Goal: Task Accomplishment & Management: Manage account settings

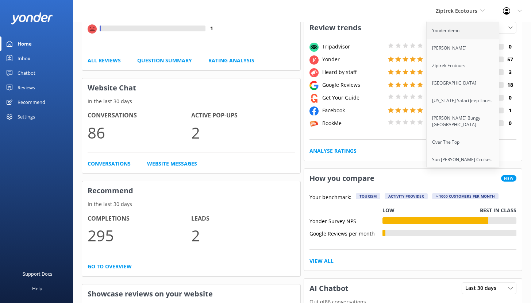
click at [458, 31] on link "Yonder demo" at bounding box center [463, 31] width 73 height 18
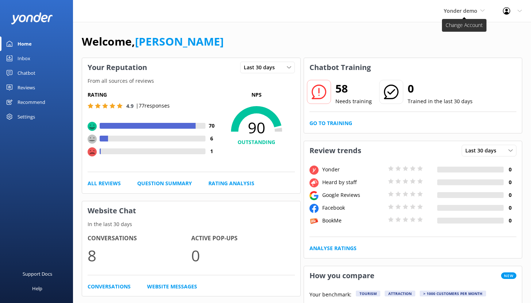
click at [475, 12] on span "Yonder demo" at bounding box center [461, 10] width 34 height 7
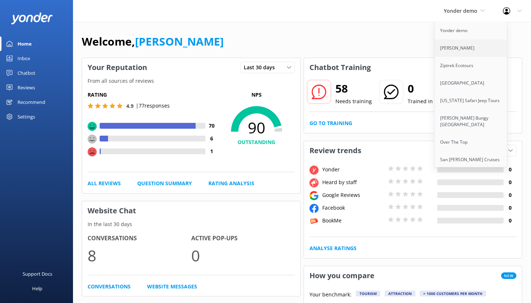
click at [461, 47] on link "[PERSON_NAME]" at bounding box center [471, 48] width 73 height 18
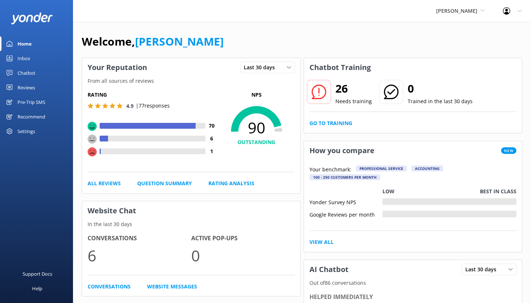
click at [28, 100] on div "Pre-Trip SMS" at bounding box center [32, 102] width 28 height 15
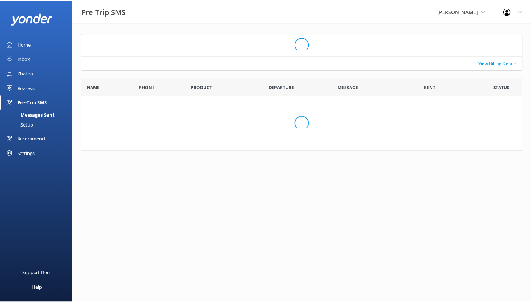
scroll to position [58, 441]
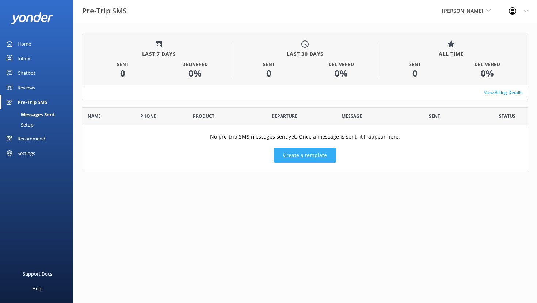
click at [294, 154] on button "Create a template" at bounding box center [305, 155] width 62 height 15
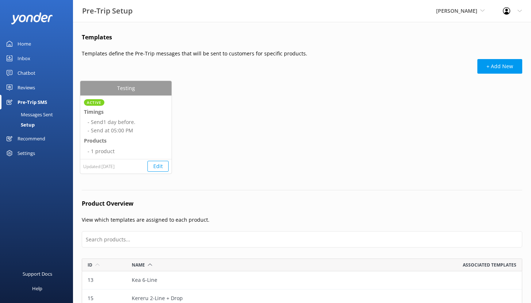
click at [40, 114] on div "Messages Sent" at bounding box center [28, 115] width 49 height 10
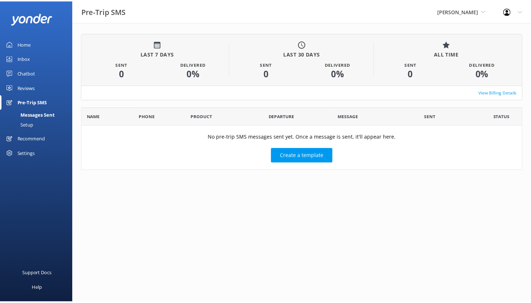
scroll to position [58, 441]
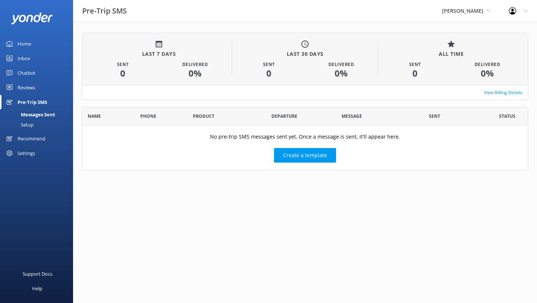
click at [35, 122] on link "Setup" at bounding box center [38, 125] width 69 height 10
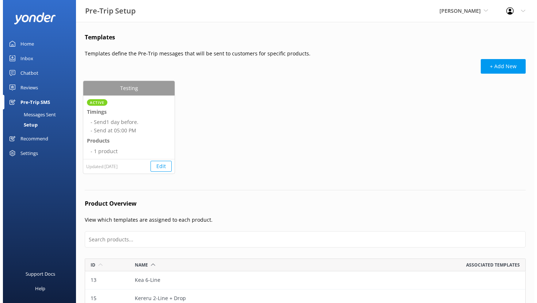
scroll to position [62, 435]
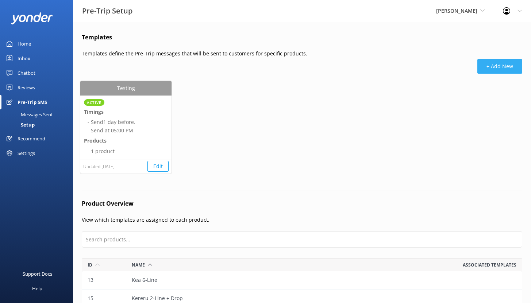
click at [502, 69] on button "+ Add New" at bounding box center [499, 66] width 45 height 15
select select "17:00"
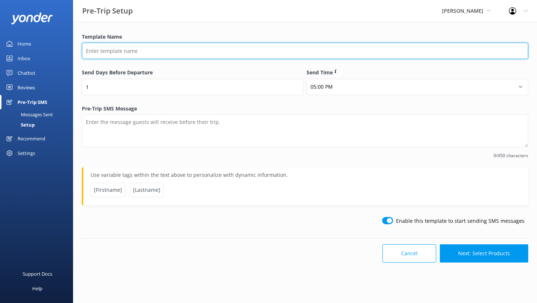
click at [114, 52] on input "Template Name" at bounding box center [305, 51] width 446 height 16
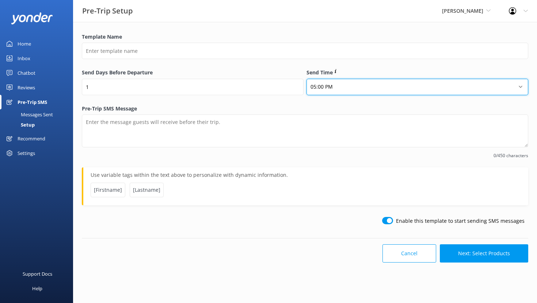
click at [333, 85] on select "12:00 AM 01:00 AM 02:00 AM 03:00 AM 04:00 AM 05:00 AM 06:00 AM 07:00 AM 08:00 A…" at bounding box center [417, 87] width 222 height 16
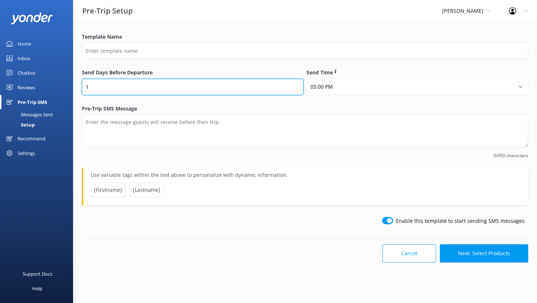
click at [161, 87] on input "1" at bounding box center [193, 87] width 222 height 16
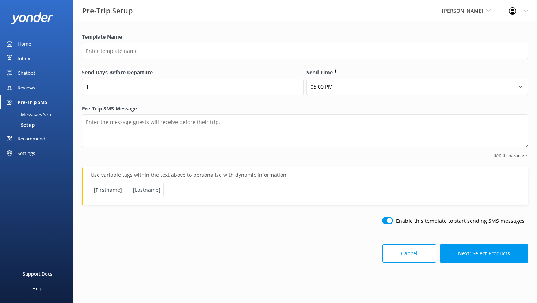
click at [206, 67] on div "Template Name" at bounding box center [305, 50] width 446 height 34
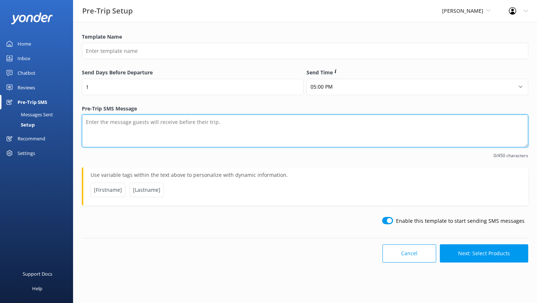
click at [137, 124] on textarea "Pre-Trip SMS Message" at bounding box center [305, 131] width 446 height 33
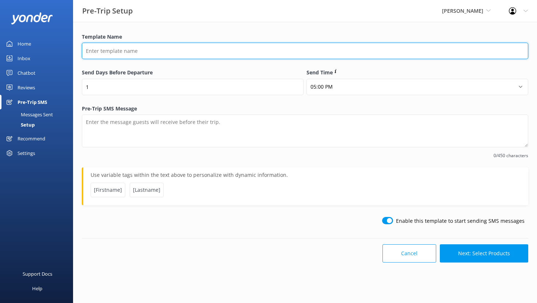
click at [111, 51] on input "Template Name" at bounding box center [305, 51] width 446 height 16
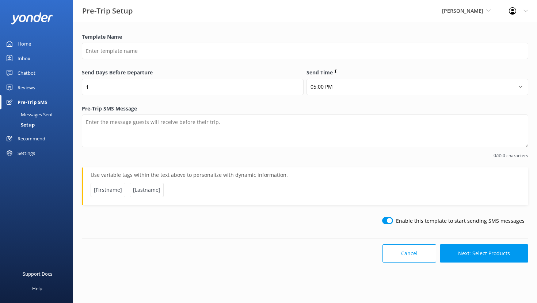
click at [31, 101] on div "Pre-Trip SMS" at bounding box center [33, 102] width 30 height 15
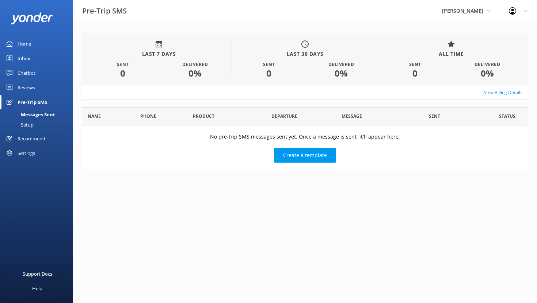
scroll to position [58, 441]
click at [471, 9] on span "[PERSON_NAME]" at bounding box center [462, 10] width 41 height 7
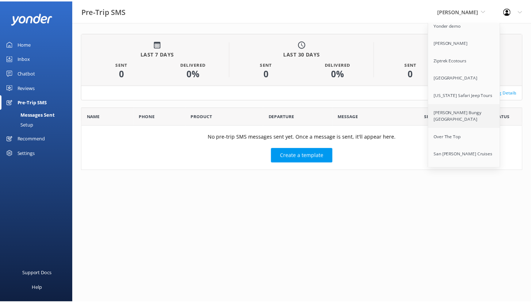
scroll to position [0, 0]
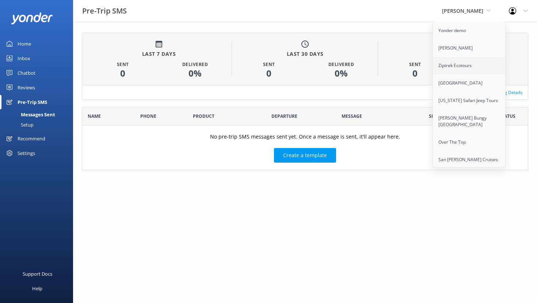
click at [464, 63] on link "Ziptrek Ecotours" at bounding box center [469, 66] width 73 height 18
